Goal: Task Accomplishment & Management: Complete application form

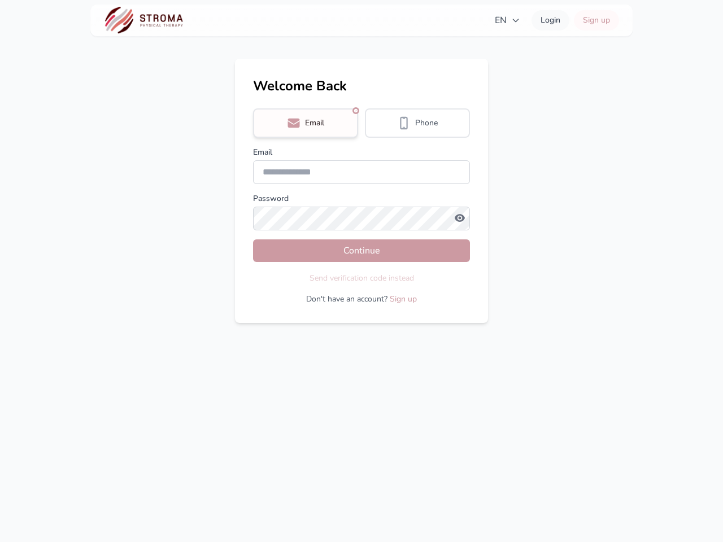
click at [362, 271] on div "Send verification code instead" at bounding box center [361, 278] width 217 height 14
click at [507, 20] on span "EN" at bounding box center [507, 21] width 25 height 14
click at [306, 123] on div "EN English ✓ Русский Login Sign up EN EN Welcome Back Email Phone Email Passwor…" at bounding box center [361, 271] width 723 height 542
click at [417, 123] on span "Phone" at bounding box center [426, 122] width 23 height 11
